Goal: Check status: Check status

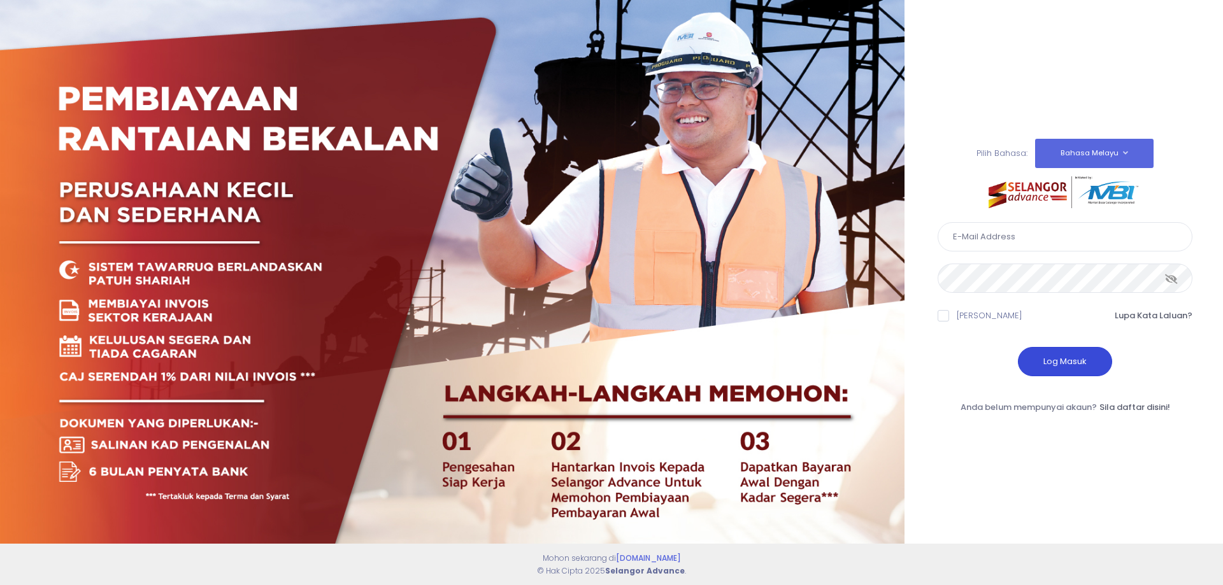
type input "[EMAIL_ADDRESS][DOMAIN_NAME]"
click at [1067, 359] on button "Log Masuk" at bounding box center [1065, 361] width 94 height 29
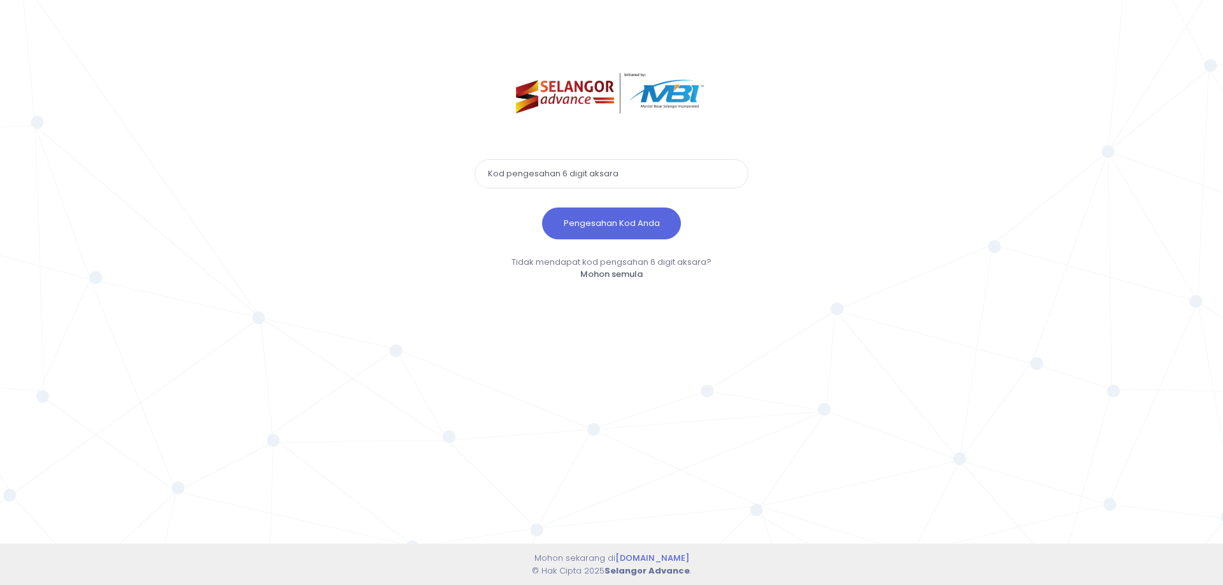
click at [575, 175] on input "text" at bounding box center [611, 173] width 274 height 29
paste input "525372"
type input "525372"
click at [601, 234] on button "Pengesahan Kod Anda" at bounding box center [611, 224] width 139 height 32
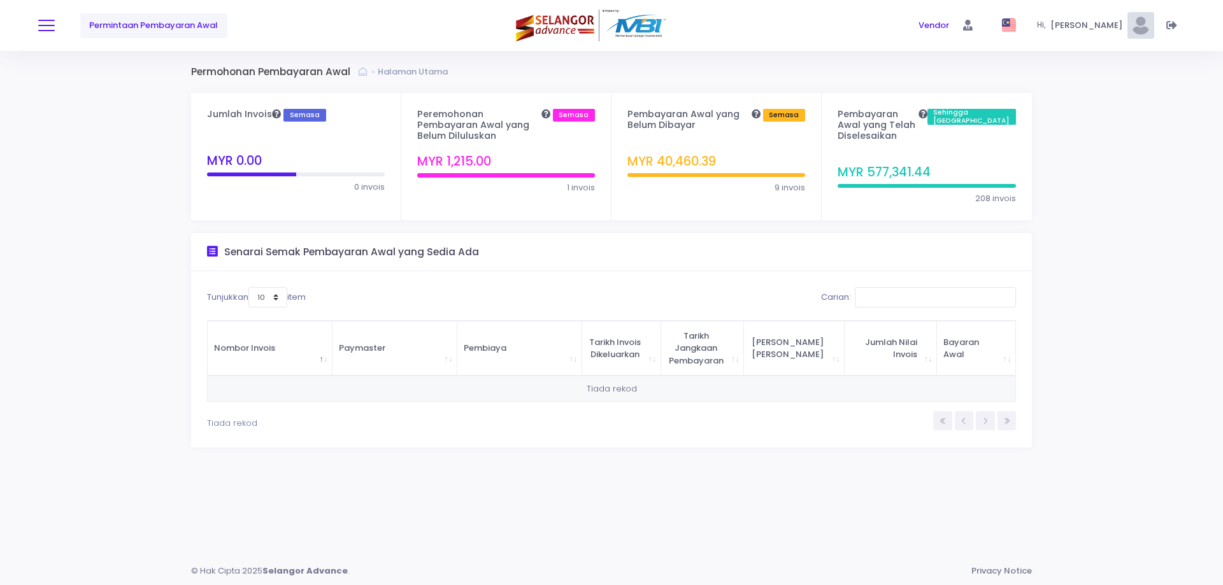
click at [48, 25] on span at bounding box center [46, 25] width 17 height 1
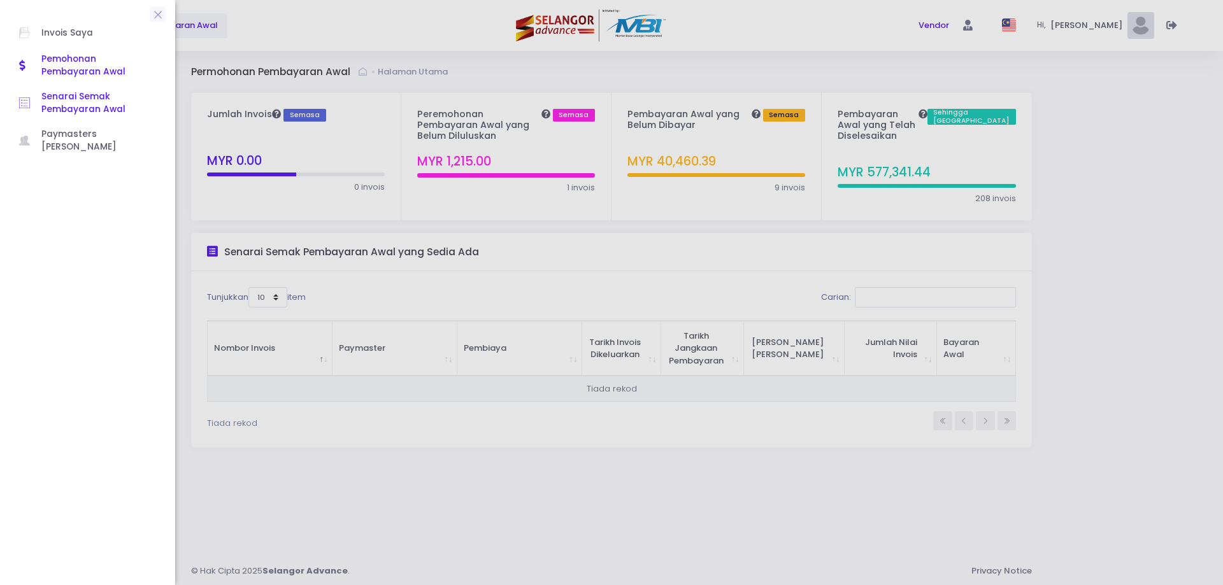
click at [66, 117] on link "Senarai Semak Pembayaran Awal" at bounding box center [87, 104] width 162 height 38
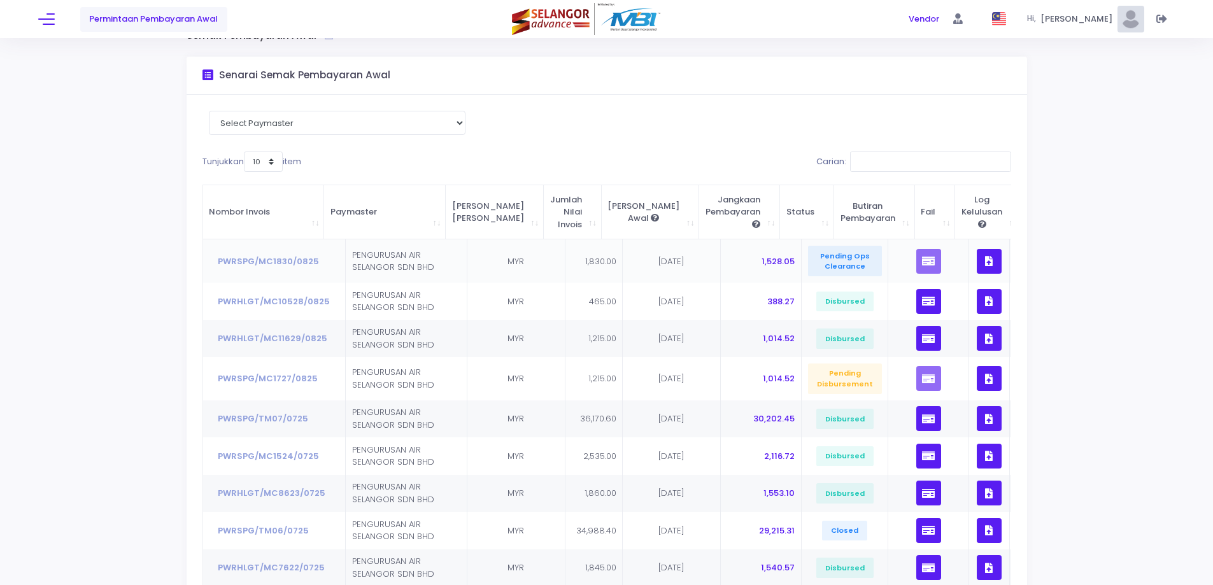
scroll to position [64, 0]
